Goal: Find specific page/section: Find specific page/section

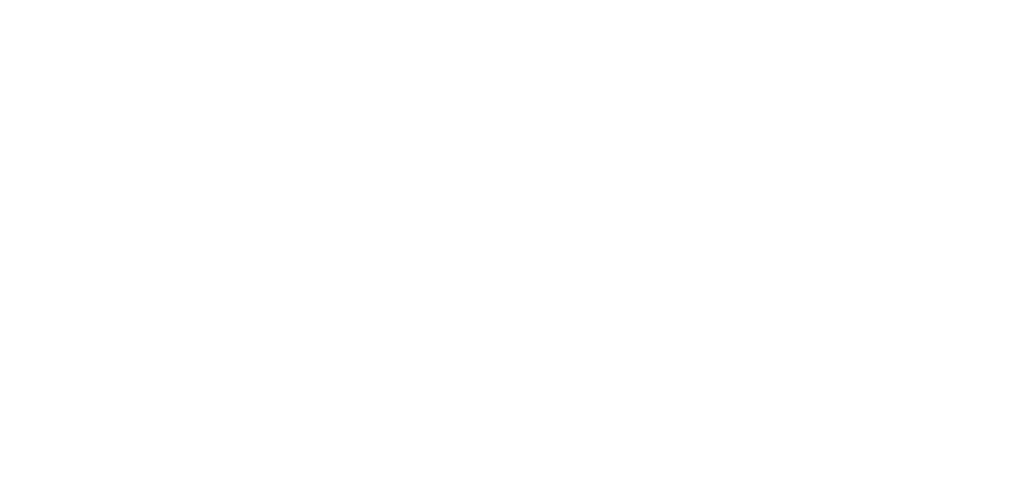
scroll to position [125, 0]
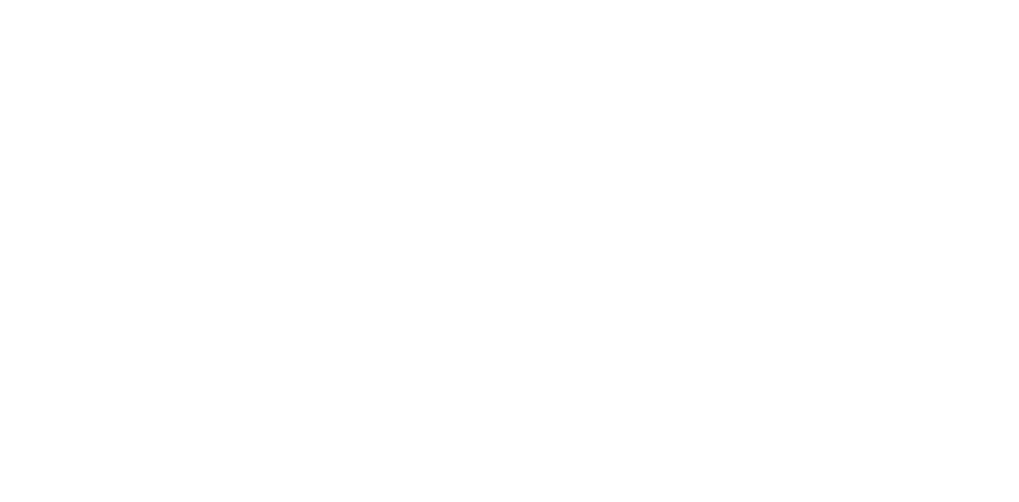
type input "}"
type input "}}"
